Goal: Check status: Check status

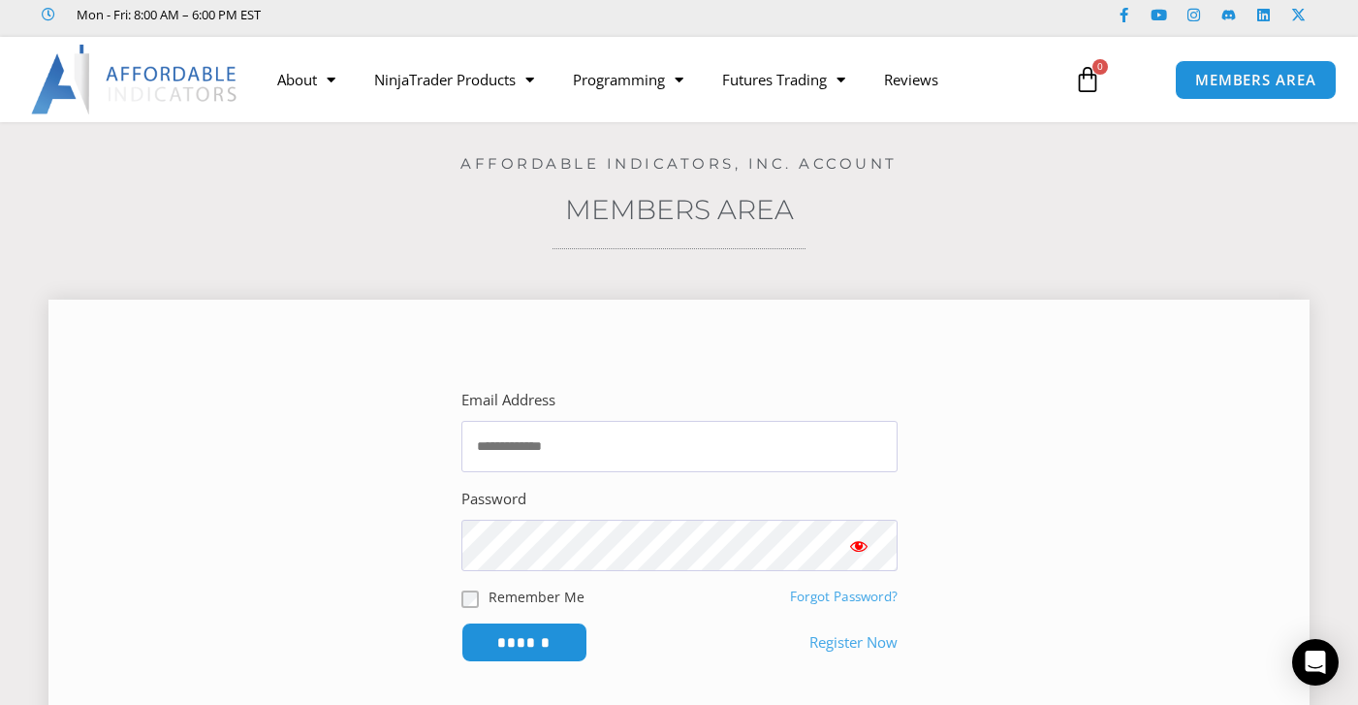
scroll to position [56, 0]
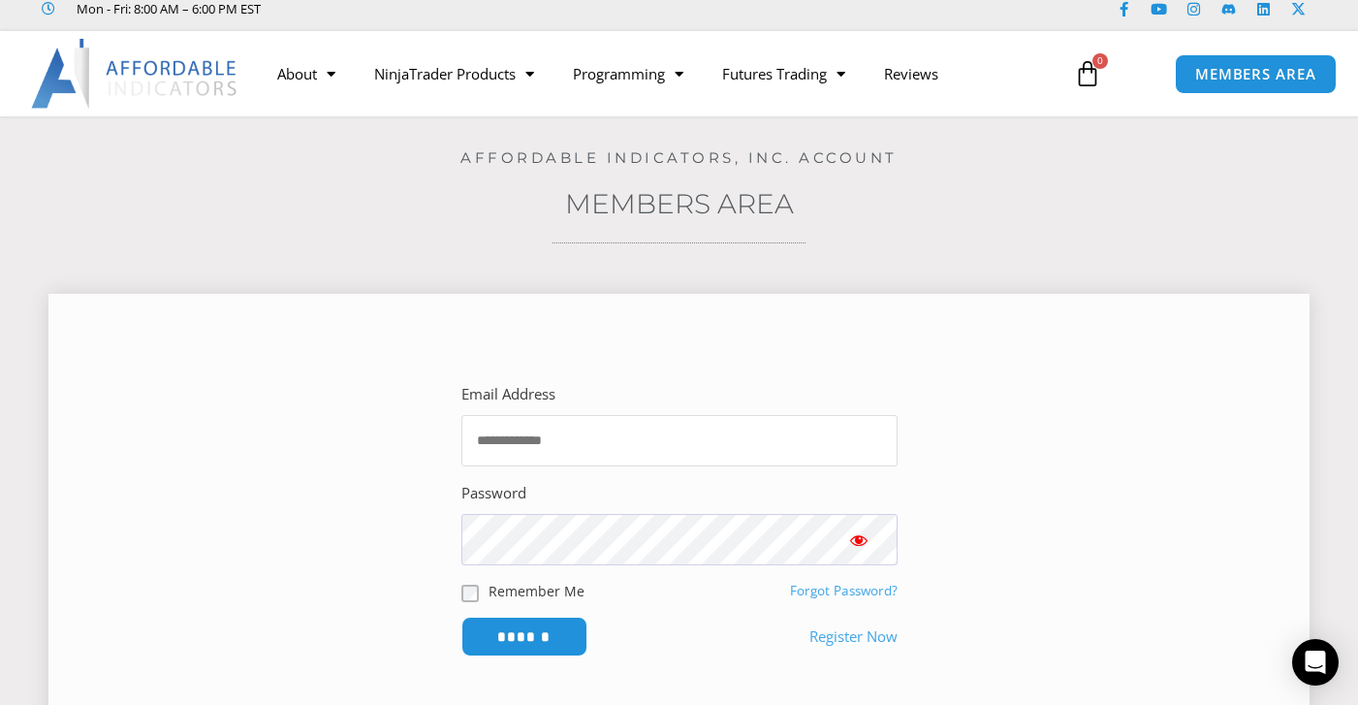
click at [551, 445] on input "Email Address" at bounding box center [679, 440] width 436 height 51
type input "**********"
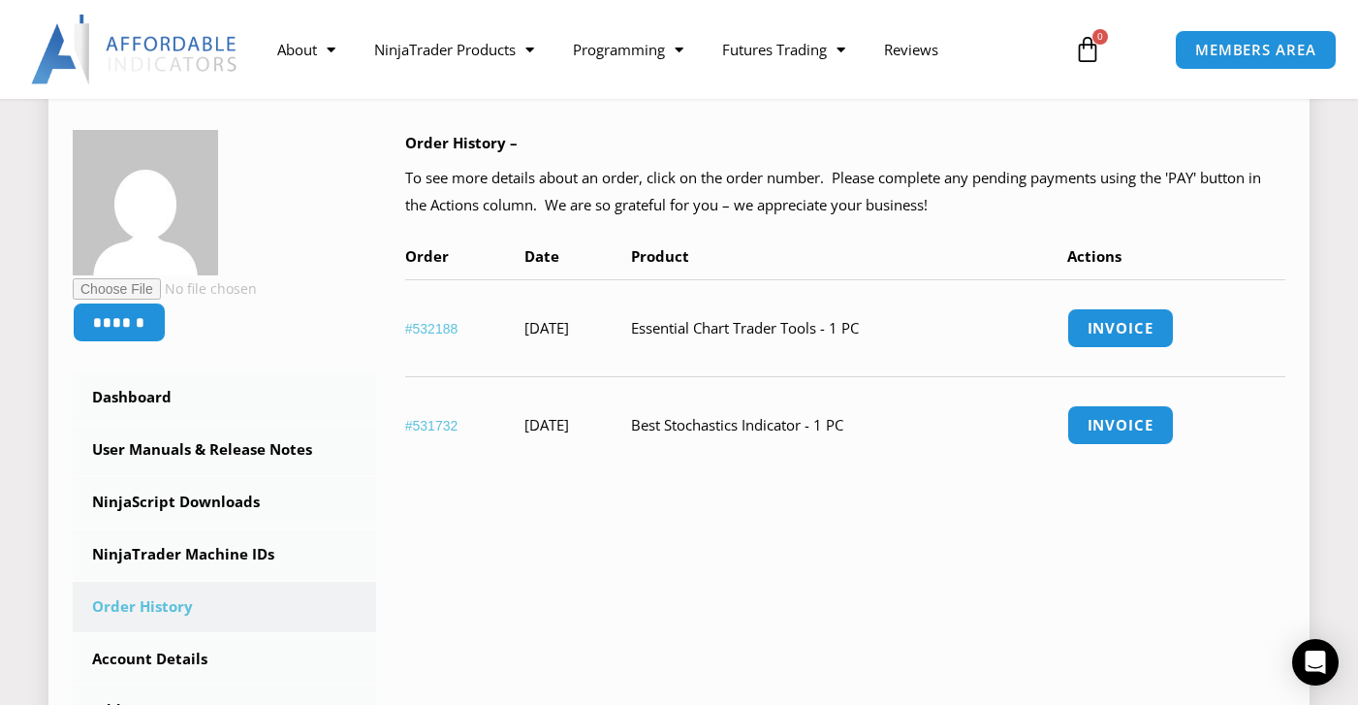
scroll to position [304, 0]
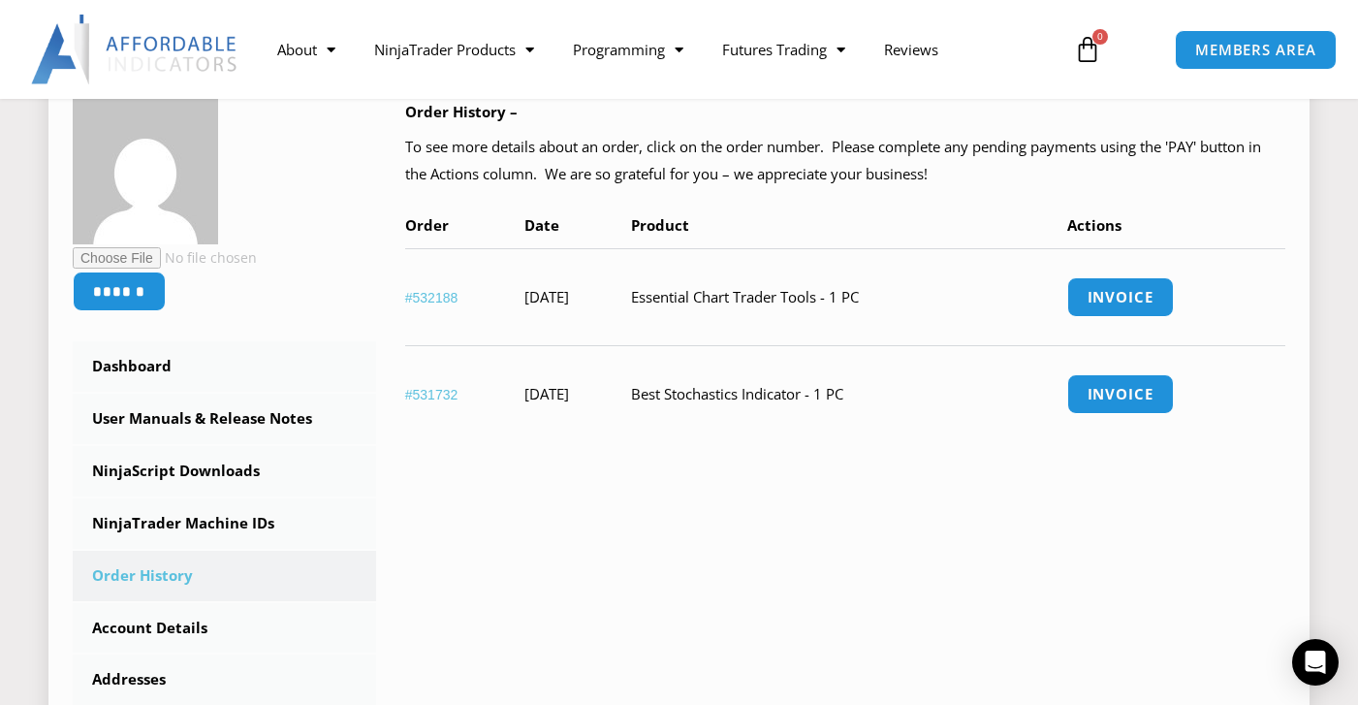
click at [789, 303] on td "Essential Chart Trader Tools - 1 PC" at bounding box center [849, 296] width 436 height 97
click at [426, 297] on link "#532188" at bounding box center [431, 298] width 53 height 16
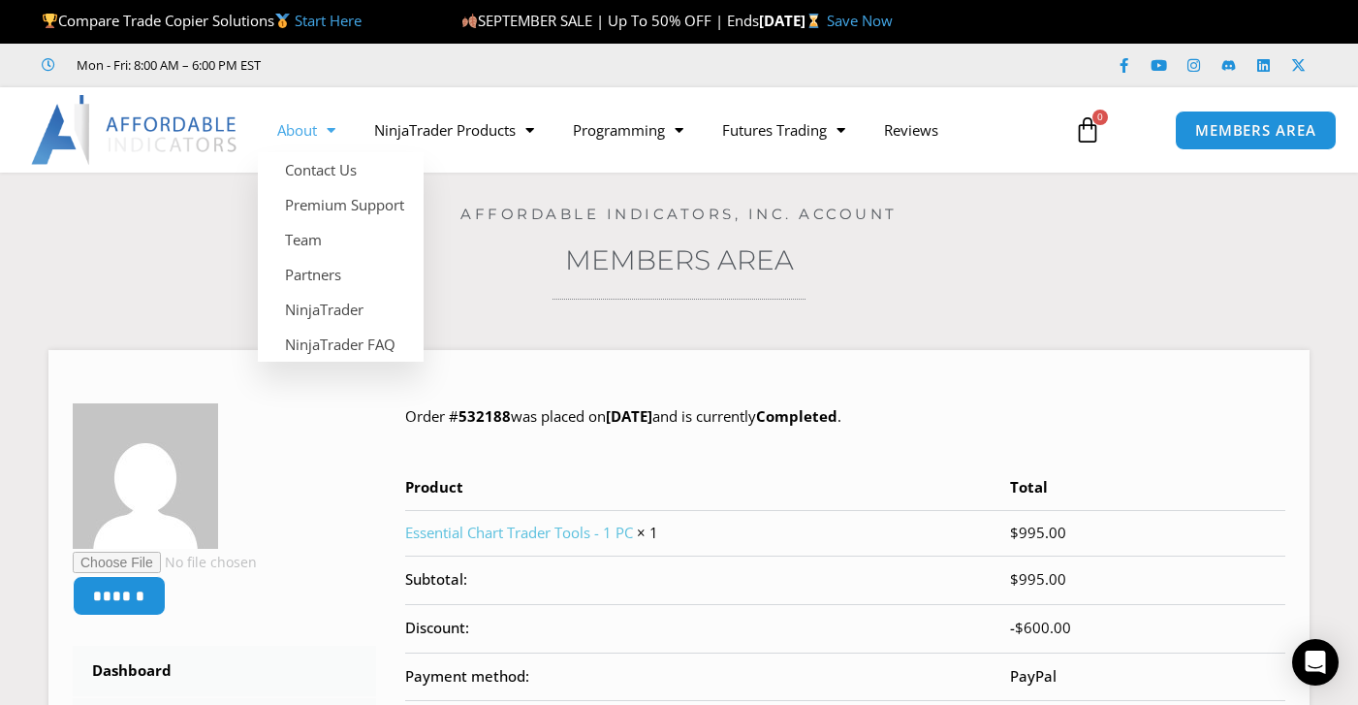
click at [181, 218] on h4 "Affordable Indicators, Inc. Account" at bounding box center [678, 213] width 1261 height 17
